Goal: Task Accomplishment & Management: Complete application form

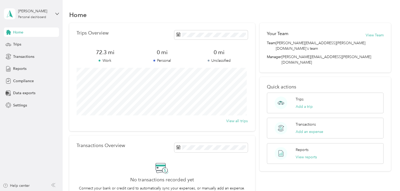
click at [148, 26] on div "Trips Overview 72.3 mi Work 0 mi Personal 0 mi Unclassified View all trips" at bounding box center [162, 77] width 186 height 108
click at [21, 80] on span "Compliance" at bounding box center [23, 81] width 21 height 6
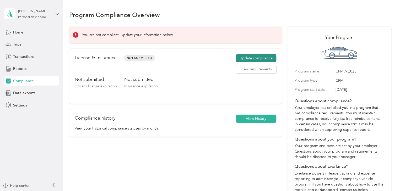
click at [263, 56] on button "Update compliance" at bounding box center [256, 58] width 40 height 8
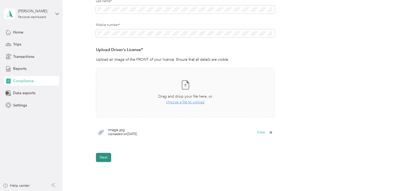
click at [101, 160] on button "Next" at bounding box center [103, 157] width 15 height 9
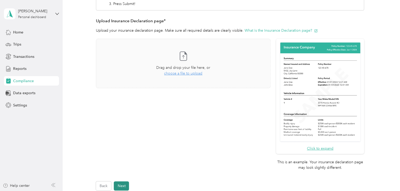
scroll to position [133, 0]
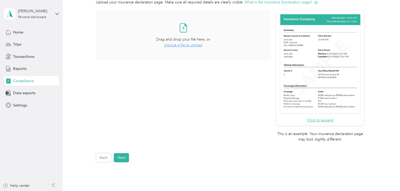
click at [180, 47] on div "Drag and drop your file here, or choose a file to upload" at bounding box center [183, 43] width 54 height 12
click at [120, 156] on button "Next" at bounding box center [121, 157] width 15 height 9
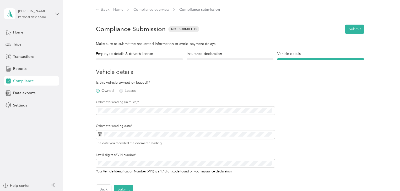
click at [102, 91] on label "Owned" at bounding box center [105, 91] width 18 height 4
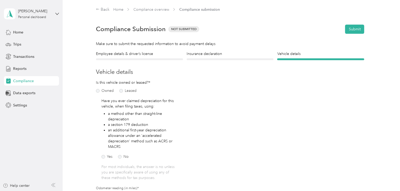
click at [172, 74] on h3 "Vehicle details" at bounding box center [230, 72] width 268 height 9
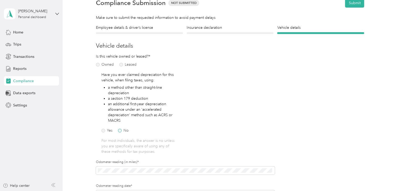
click at [122, 131] on label "No" at bounding box center [123, 131] width 11 height 4
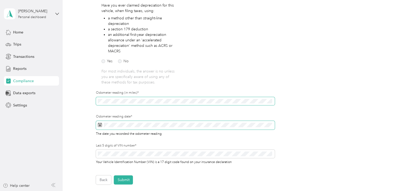
scroll to position [105, 0]
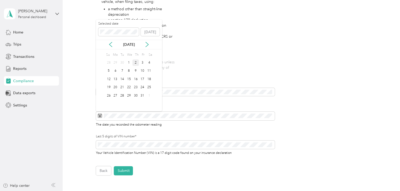
click at [137, 63] on div "2" at bounding box center [135, 62] width 7 height 7
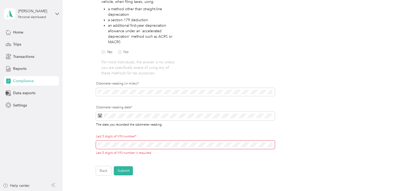
click at [162, 148] on span at bounding box center [185, 145] width 179 height 8
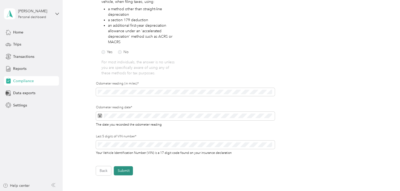
click at [118, 168] on button "Submit" at bounding box center [123, 170] width 19 height 9
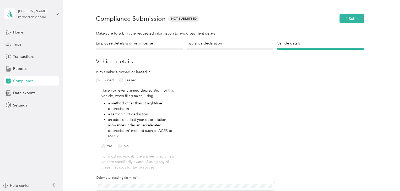
scroll to position [6, 0]
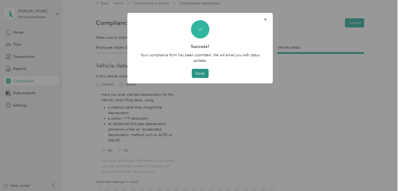
click at [200, 73] on button "Done" at bounding box center [199, 73] width 17 height 9
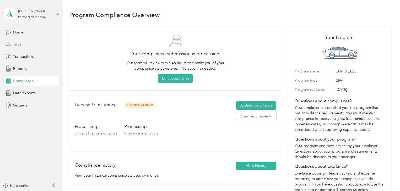
click at [24, 43] on div "Trips" at bounding box center [31, 44] width 55 height 9
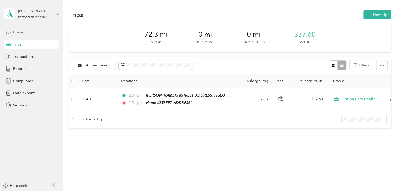
click at [27, 33] on div "Home" at bounding box center [31, 32] width 55 height 9
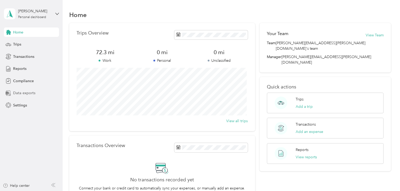
click at [28, 94] on span "Data exports" at bounding box center [24, 93] width 22 height 6
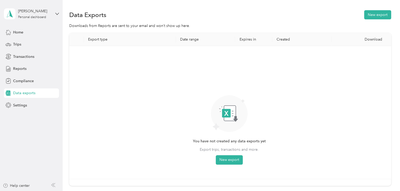
click at [24, 39] on div "Home Trips Transactions Reports Compliance Data exports Settings" at bounding box center [31, 69] width 55 height 83
click at [23, 57] on span "Transactions" at bounding box center [23, 57] width 21 height 6
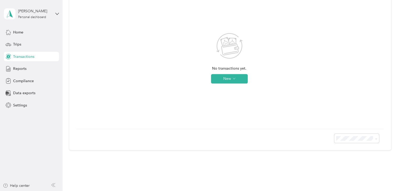
scroll to position [110, 0]
